Goal: Task Accomplishment & Management: Complete application form

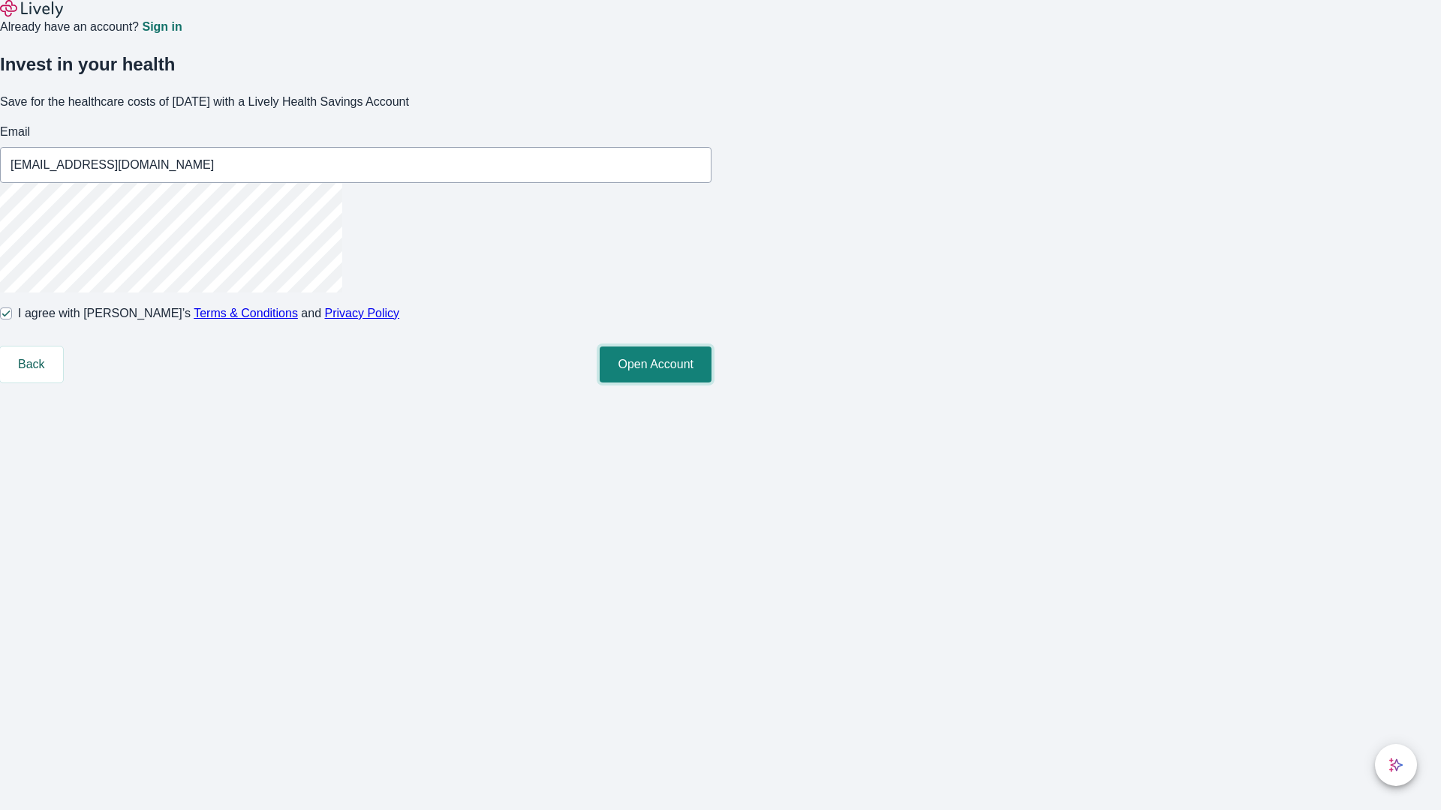
click at [711, 383] on button "Open Account" at bounding box center [656, 365] width 112 height 36
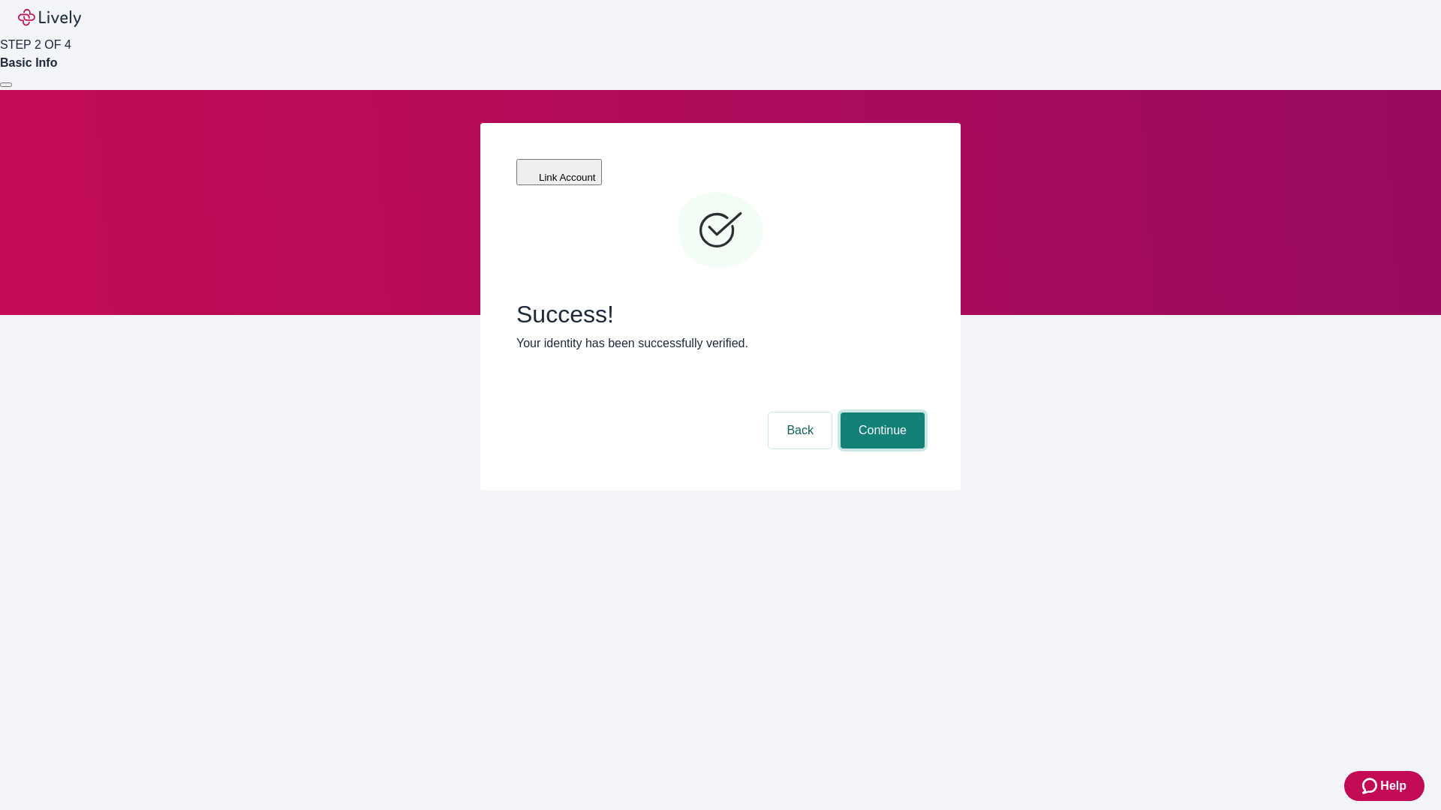
click at [880, 413] on button "Continue" at bounding box center [882, 431] width 84 height 36
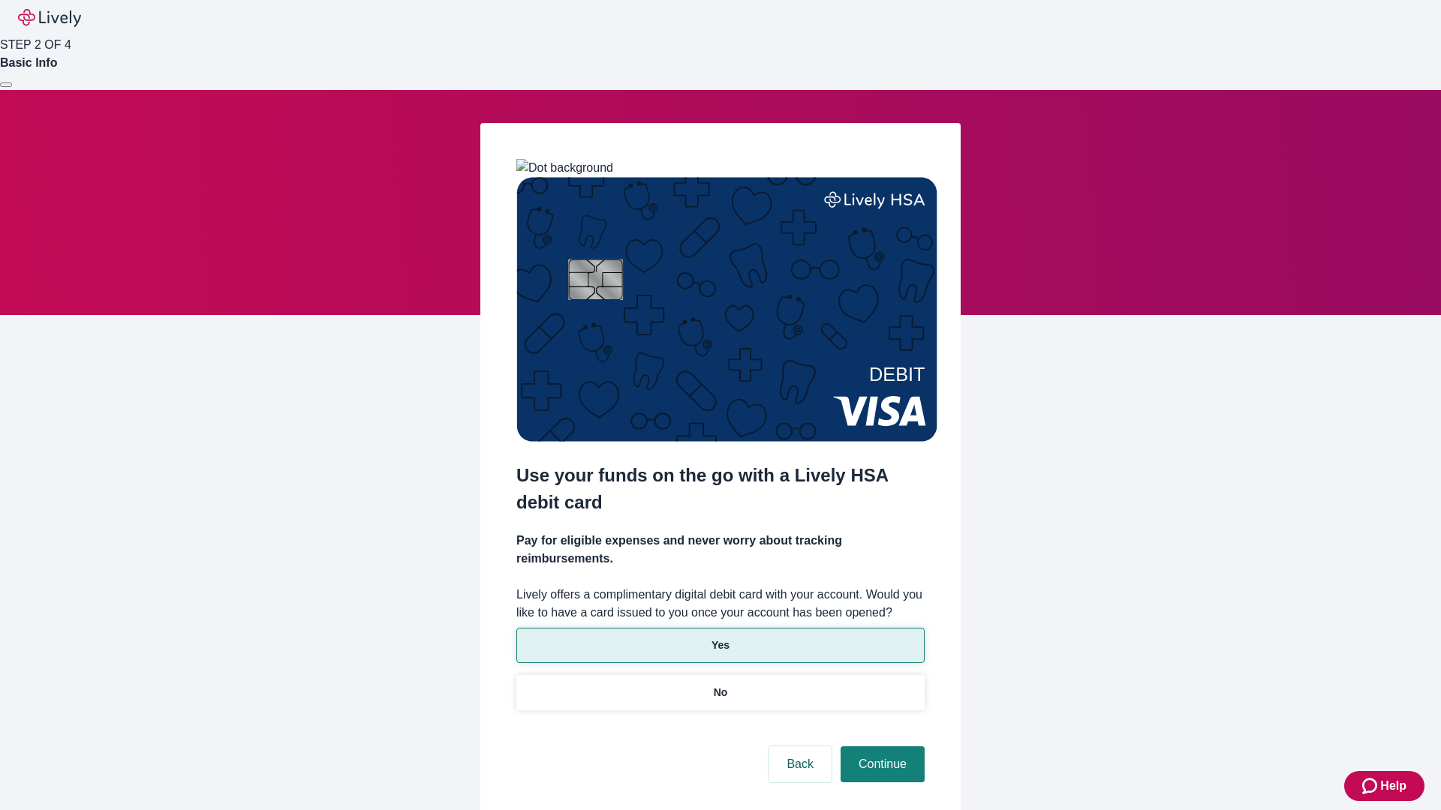
click at [720, 638] on p "Yes" at bounding box center [720, 646] width 18 height 16
click at [880, 747] on button "Continue" at bounding box center [882, 765] width 84 height 36
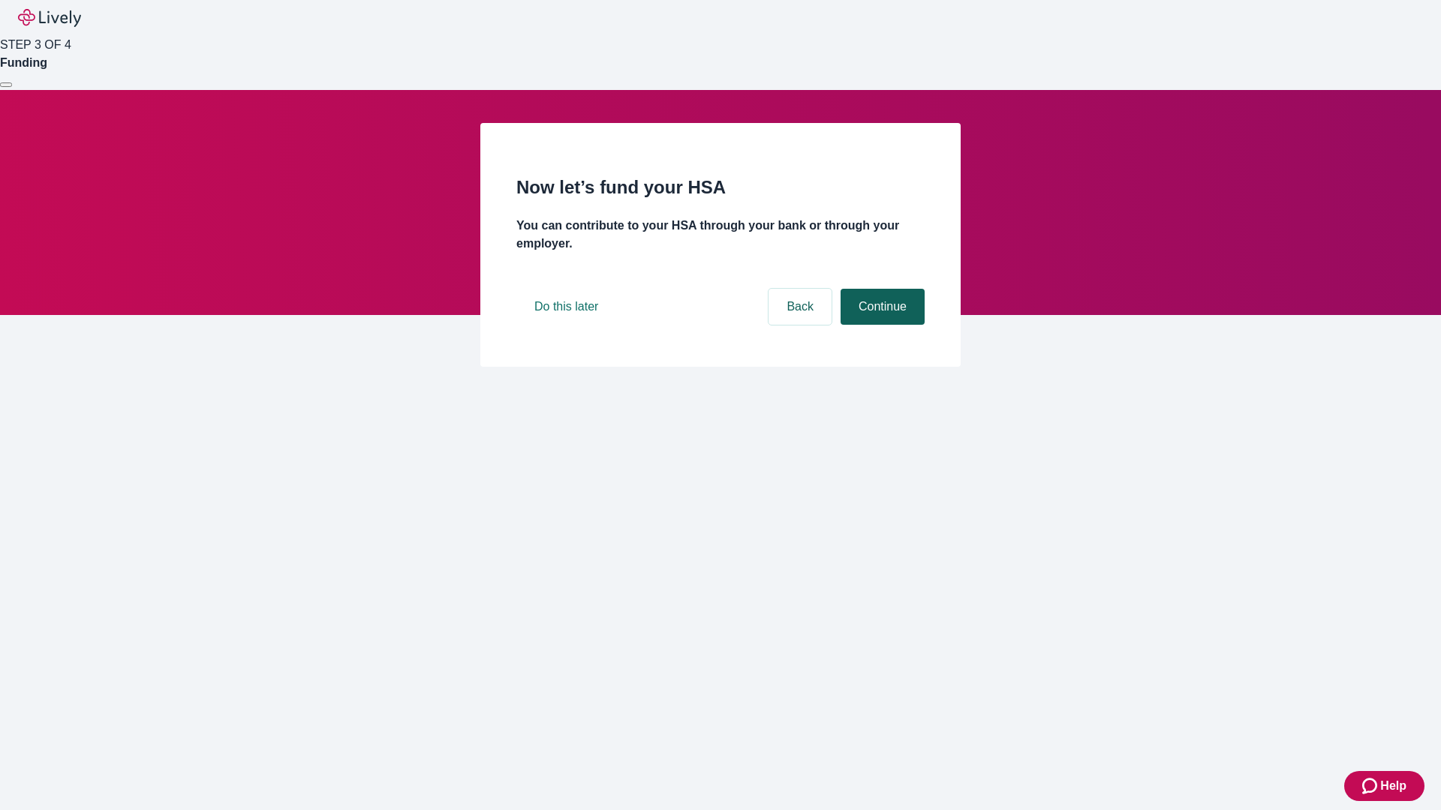
click at [880, 325] on button "Continue" at bounding box center [882, 307] width 84 height 36
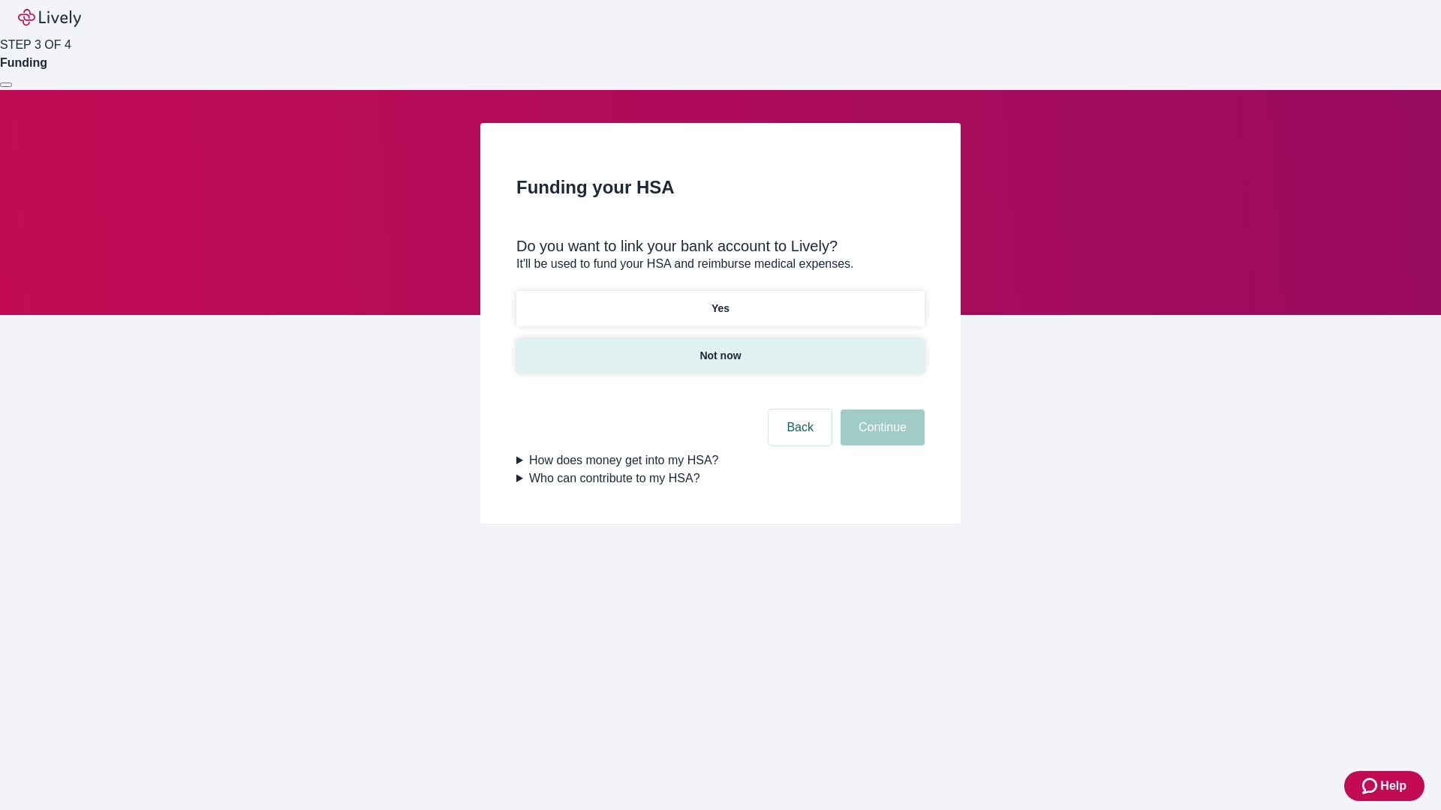
click at [720, 348] on p "Not now" at bounding box center [719, 356] width 41 height 16
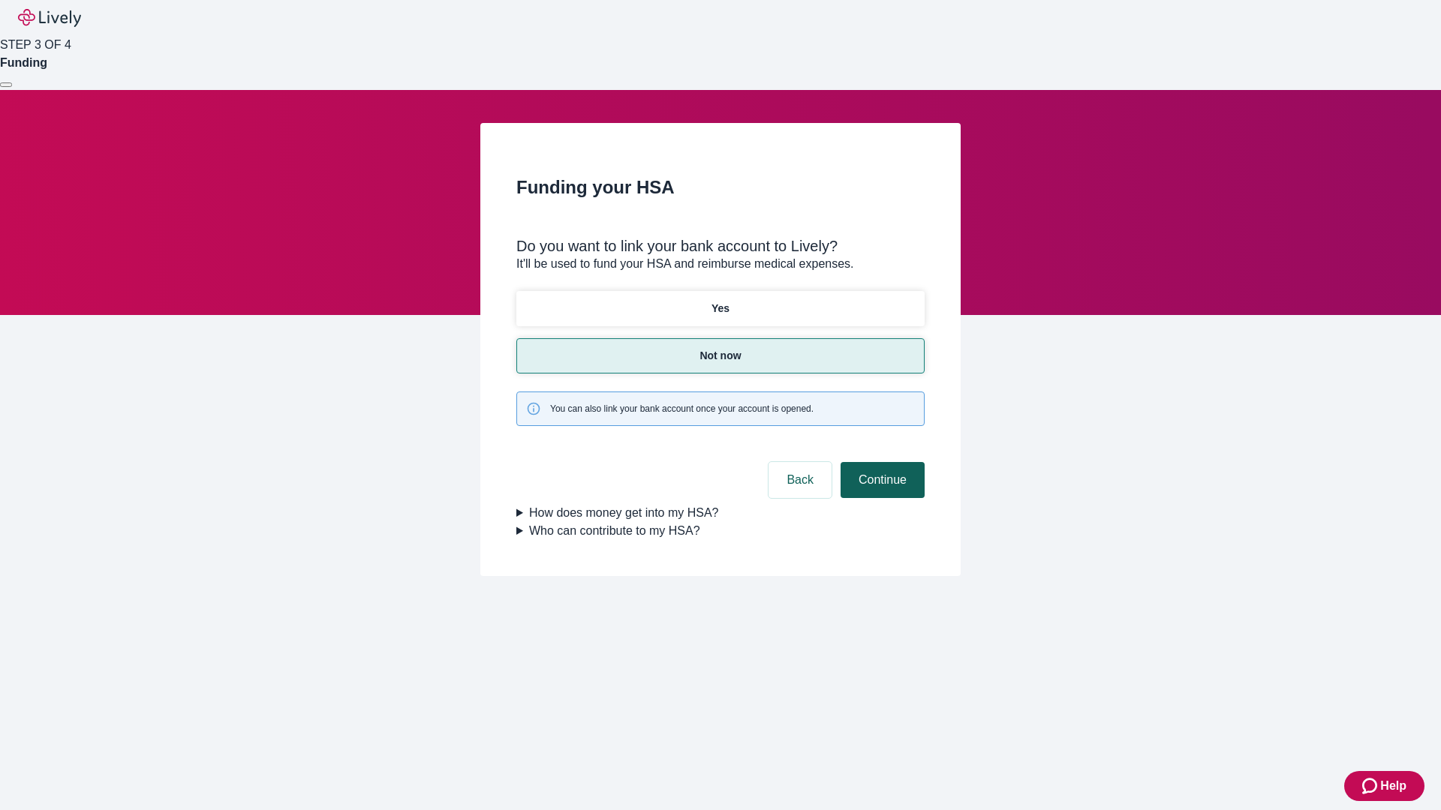
click at [880, 462] on button "Continue" at bounding box center [882, 480] width 84 height 36
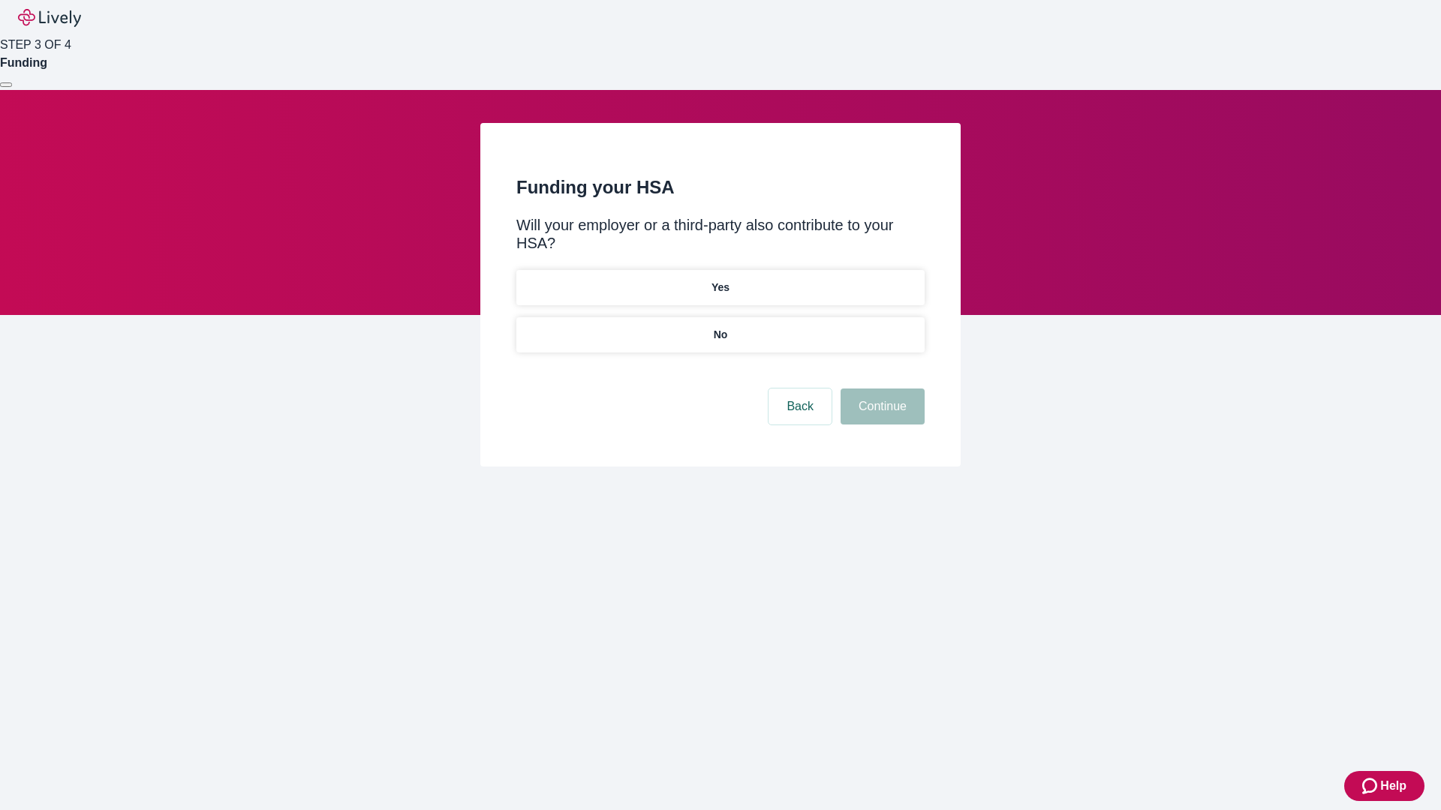
click at [720, 327] on p "No" at bounding box center [721, 335] width 14 height 16
click at [880, 389] on button "Continue" at bounding box center [882, 407] width 84 height 36
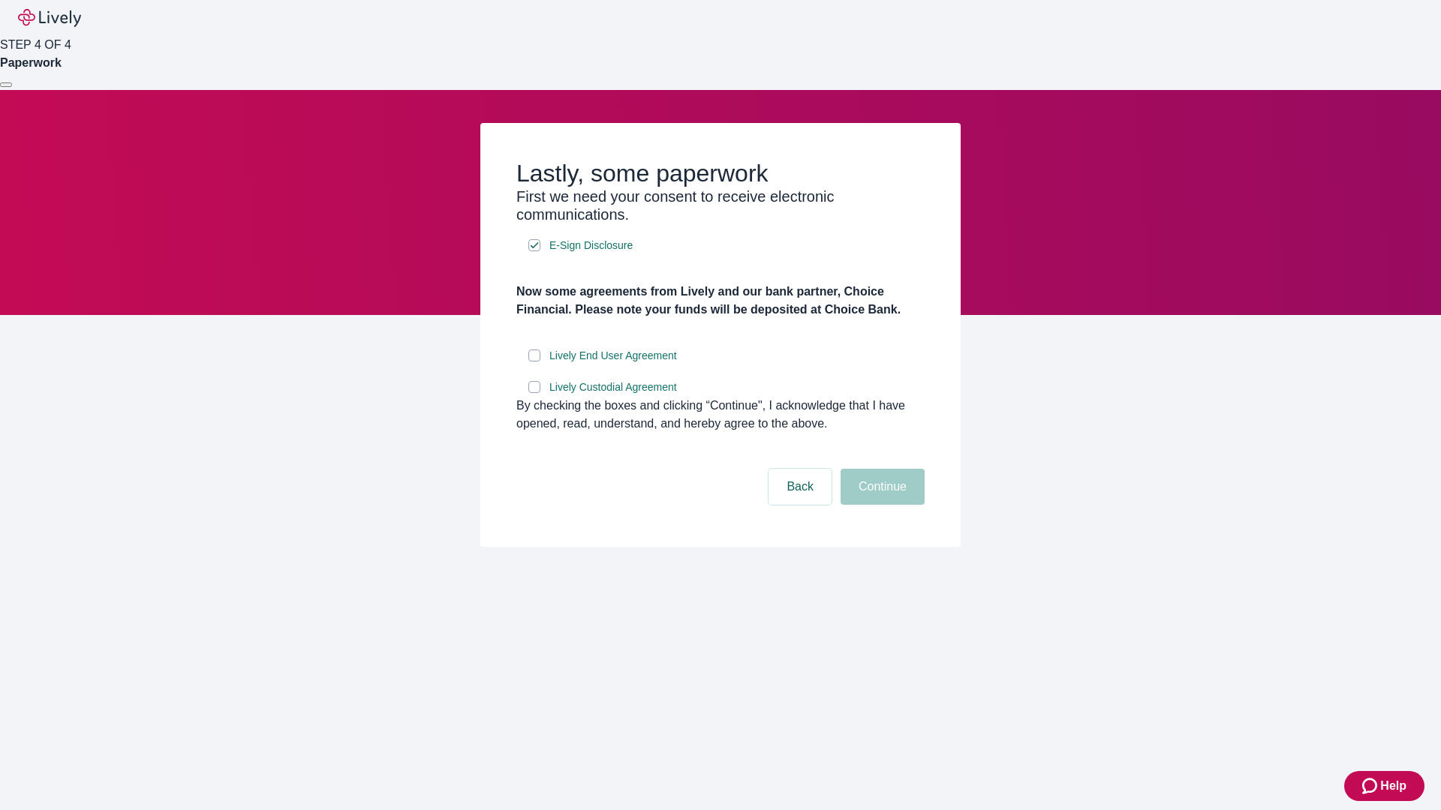
click at [534, 362] on input "Lively End User Agreement" at bounding box center [534, 356] width 12 height 12
checkbox input "true"
click at [534, 393] on input "Lively Custodial Agreement" at bounding box center [534, 387] width 12 height 12
checkbox input "true"
click at [880, 505] on button "Continue" at bounding box center [882, 487] width 84 height 36
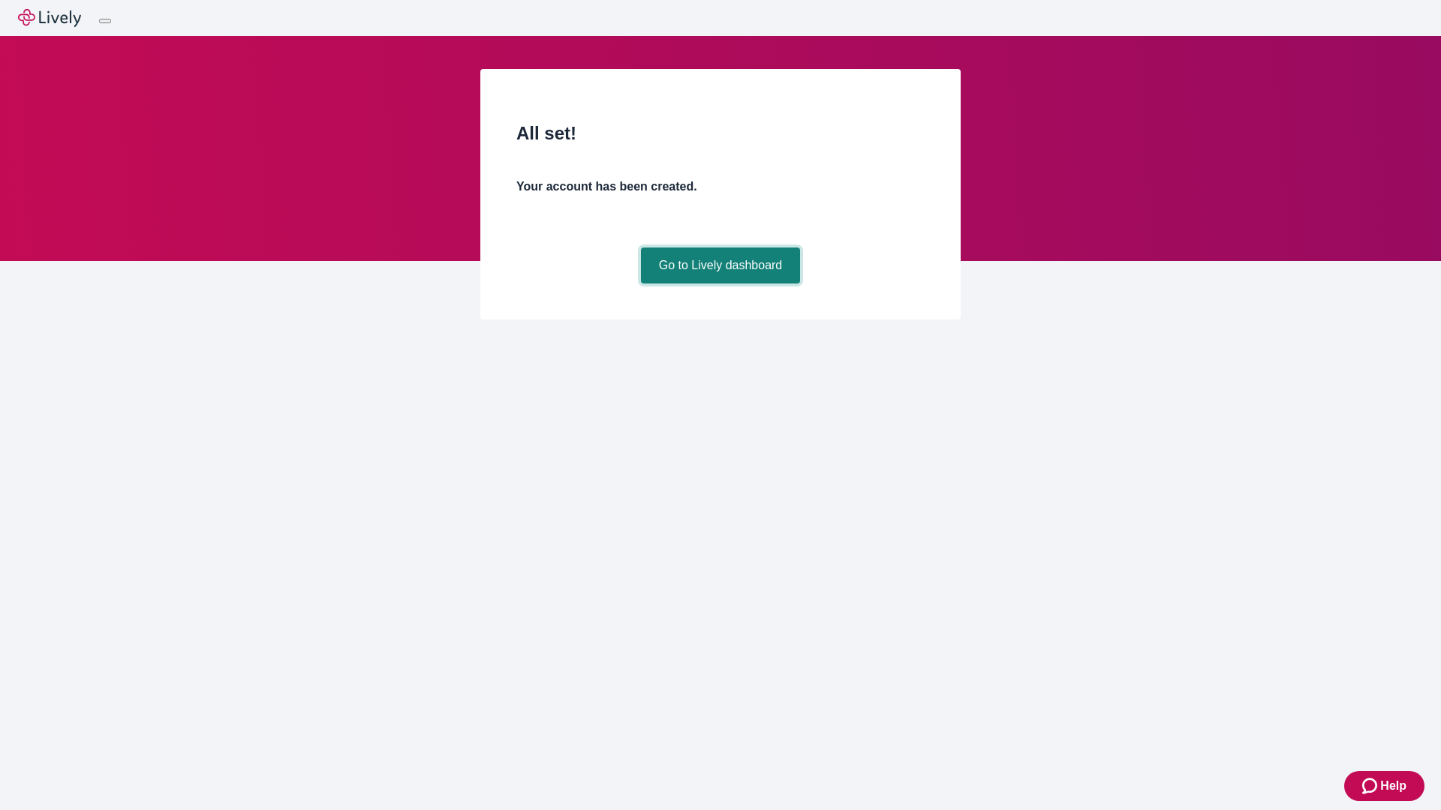
click at [720, 284] on link "Go to Lively dashboard" at bounding box center [721, 266] width 160 height 36
